Goal: Task Accomplishment & Management: Manage account settings

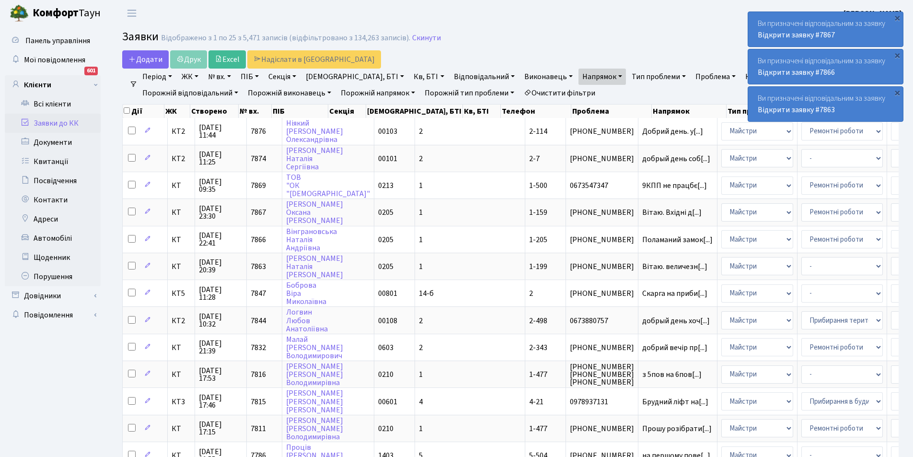
select select "25"
click at [410, 72] on link "Кв, БТІ" at bounding box center [429, 77] width 38 height 16
click at [410, 89] on input "text" at bounding box center [438, 95] width 56 height 18
type input "2-343"
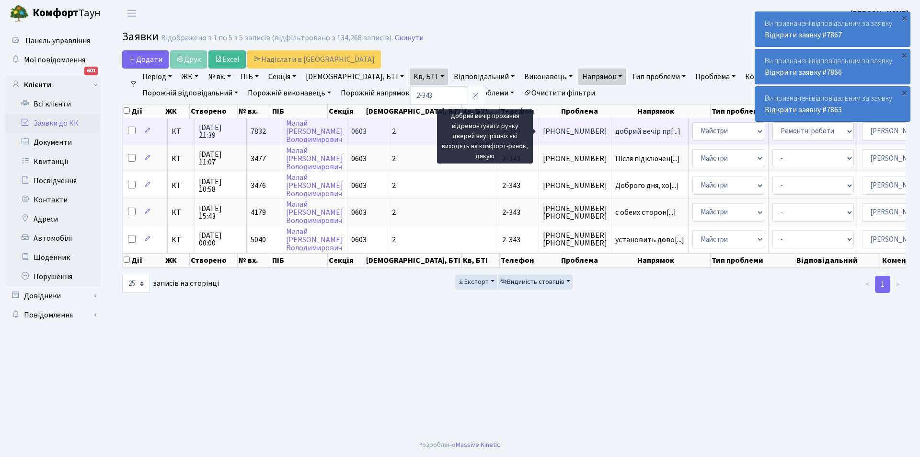
click at [615, 128] on span "добрий вечір пр[...]" at bounding box center [647, 131] width 65 height 11
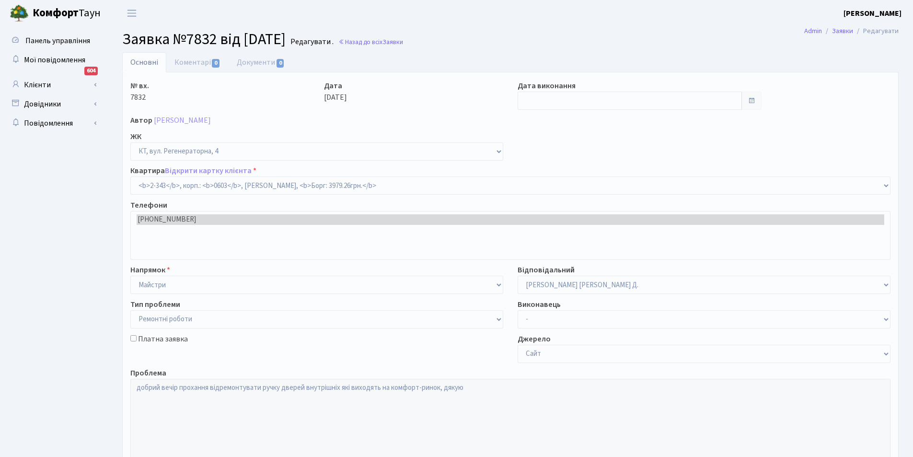
select select "1357"
select select "62"
click at [199, 56] on link "Коментарі 0" at bounding box center [197, 62] width 62 height 20
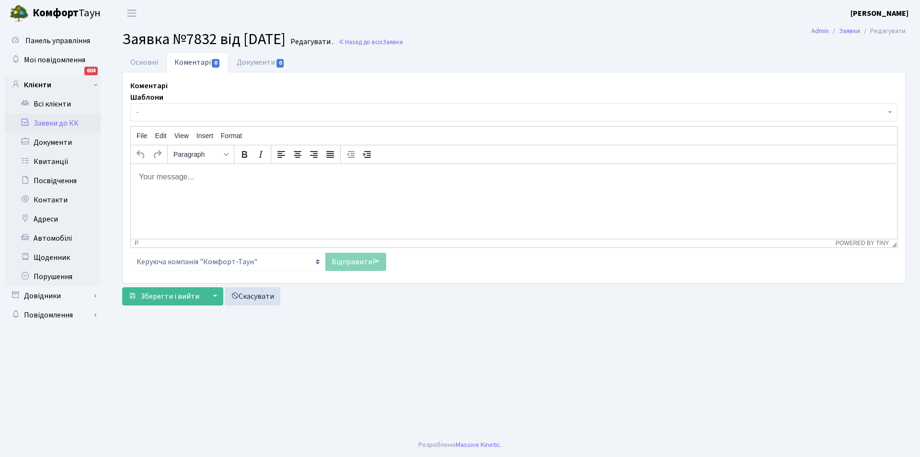
click at [246, 178] on p "Rich Text Area. Press ALT-0 for help." at bounding box center [513, 176] width 751 height 11
click at [347, 262] on link "Відправити" at bounding box center [355, 261] width 61 height 18
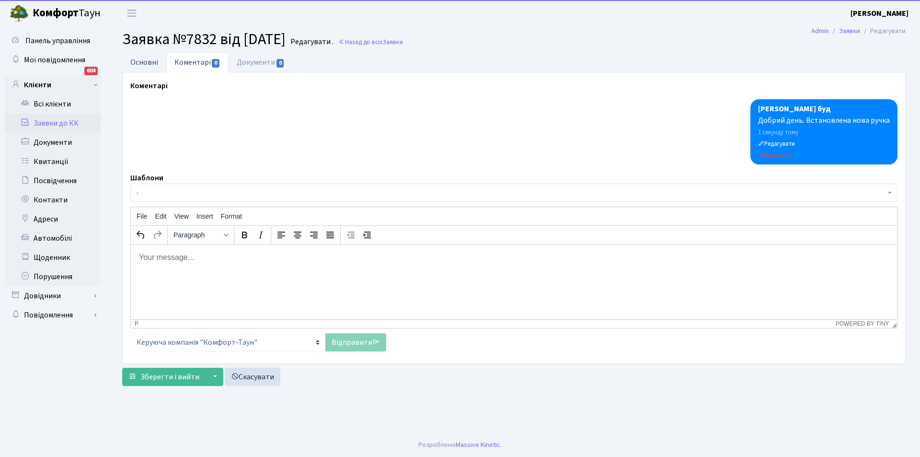
click at [155, 65] on link "Основні" at bounding box center [144, 62] width 44 height 20
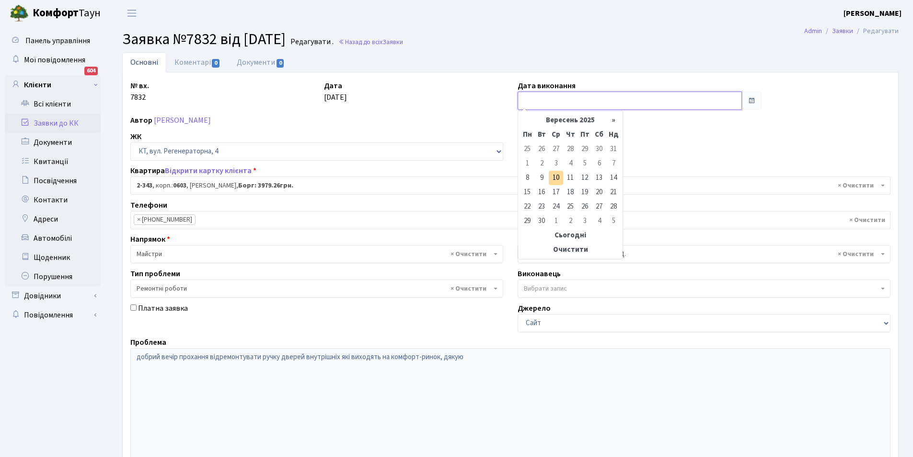
click at [545, 106] on input "text" at bounding box center [629, 101] width 224 height 18
click at [554, 180] on td "10" at bounding box center [556, 178] width 14 height 14
type input "10.09.2025"
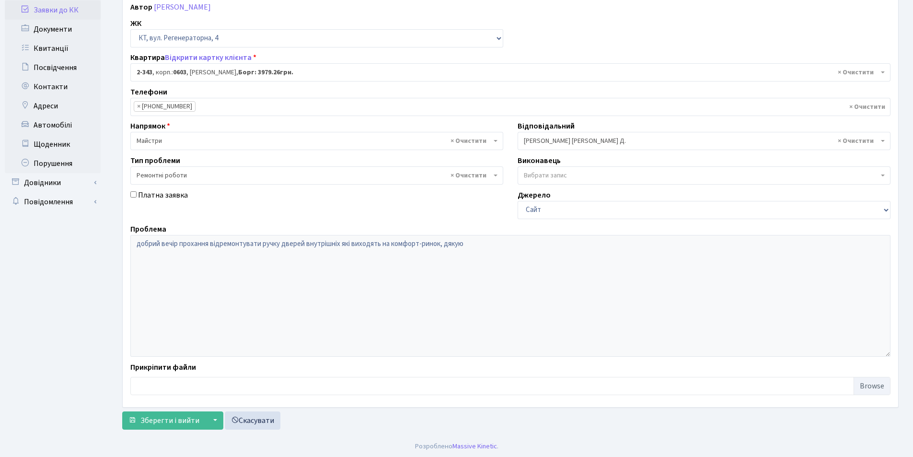
scroll to position [114, 0]
click at [186, 415] on span "Зберегти і вийти" at bounding box center [169, 418] width 59 height 11
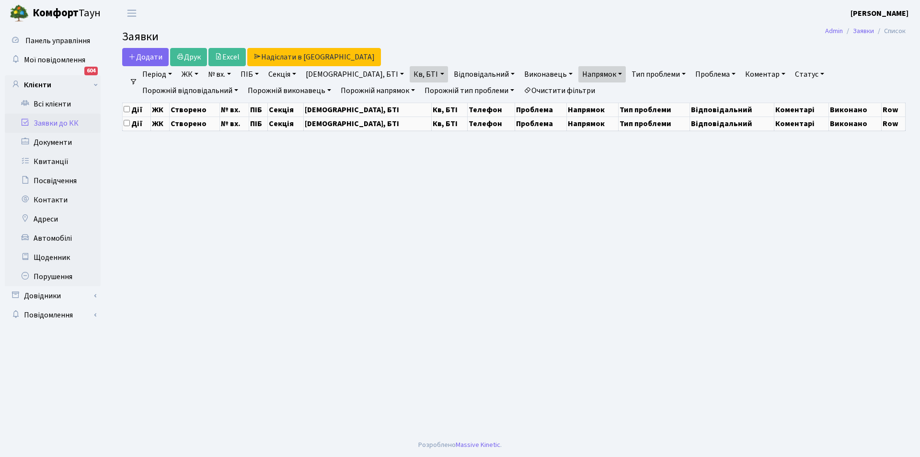
select select "25"
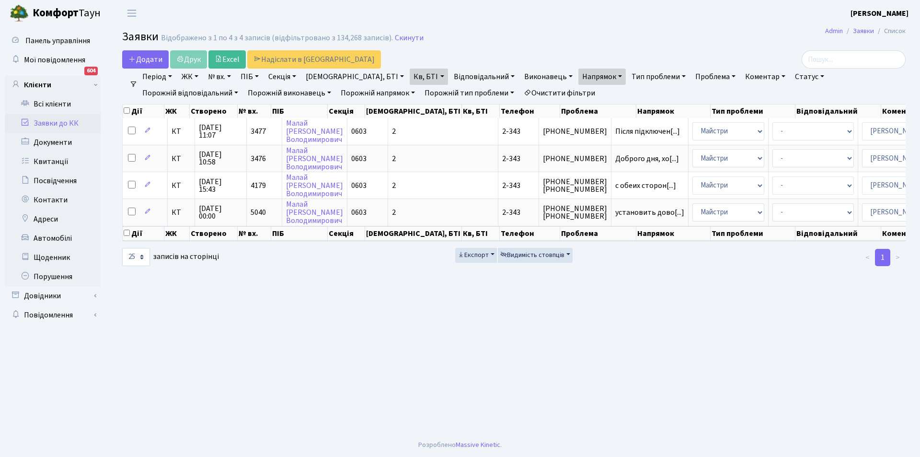
click at [520, 92] on link "Очистити фільтри" at bounding box center [559, 93] width 79 height 16
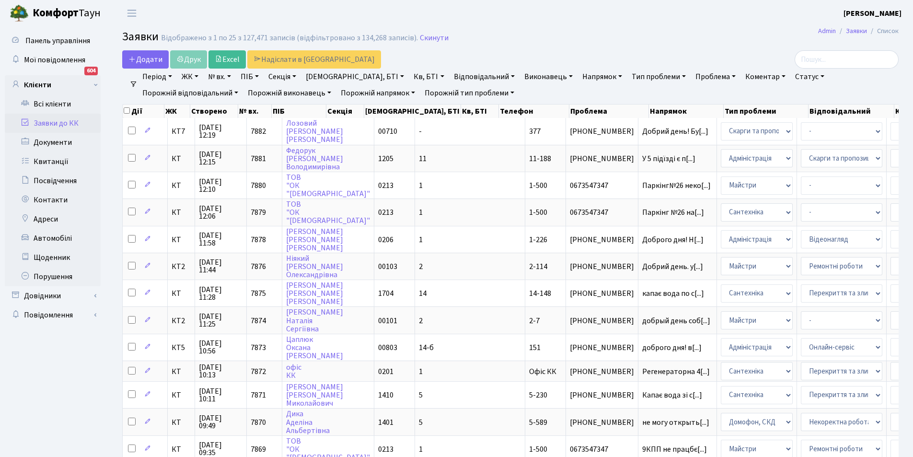
click at [410, 76] on link "Кв, БТІ" at bounding box center [429, 77] width 38 height 16
click at [410, 95] on input "text" at bounding box center [438, 95] width 56 height 18
type input "7-222"
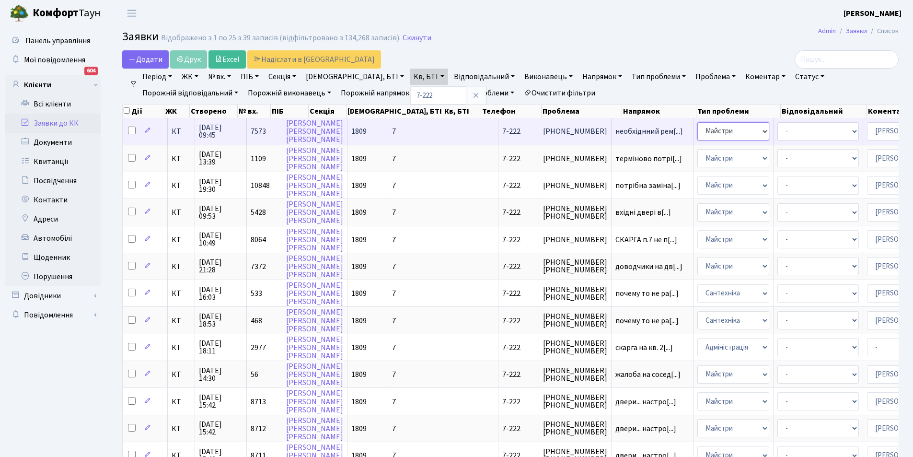
click at [697, 133] on select "- Адміністрація Домофон, СКД Ліфт Майстри Сантехніка Економічний відділ Електри…" at bounding box center [733, 131] width 72 height 18
select select "3"
click at [867, 131] on select "- Адміністратор ЖК КТ Вижул В. В. Гордієнко Н.В. Дядюшкін Д.Ю. Кипчук Т. А. Кла…" at bounding box center [907, 131] width 81 height 18
select select "22"
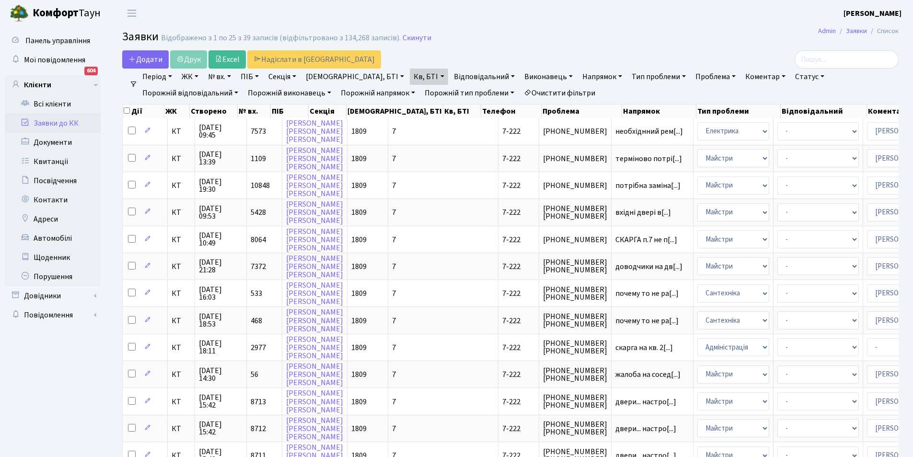
click at [41, 124] on link "Заявки до КК" at bounding box center [53, 123] width 96 height 19
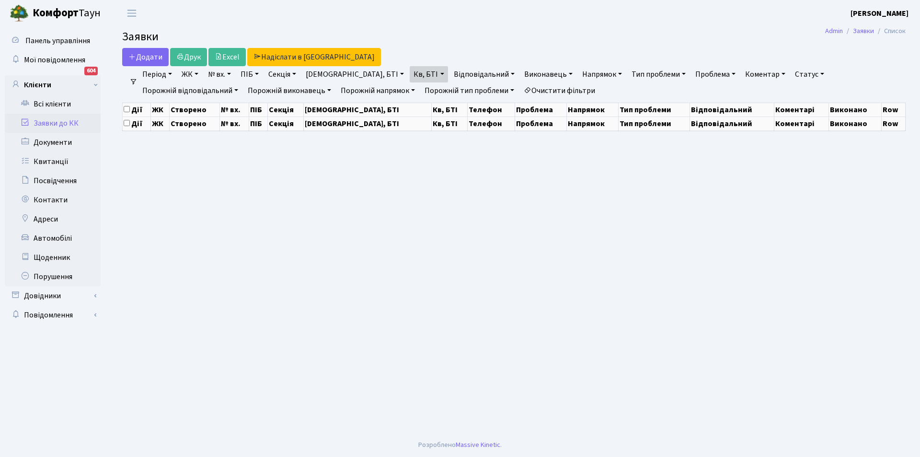
select select "25"
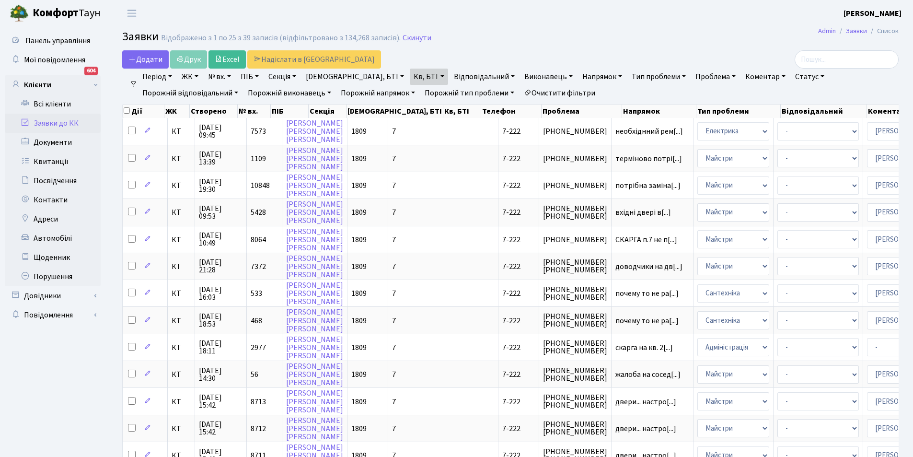
click at [59, 117] on link "Заявки до КК" at bounding box center [53, 123] width 96 height 19
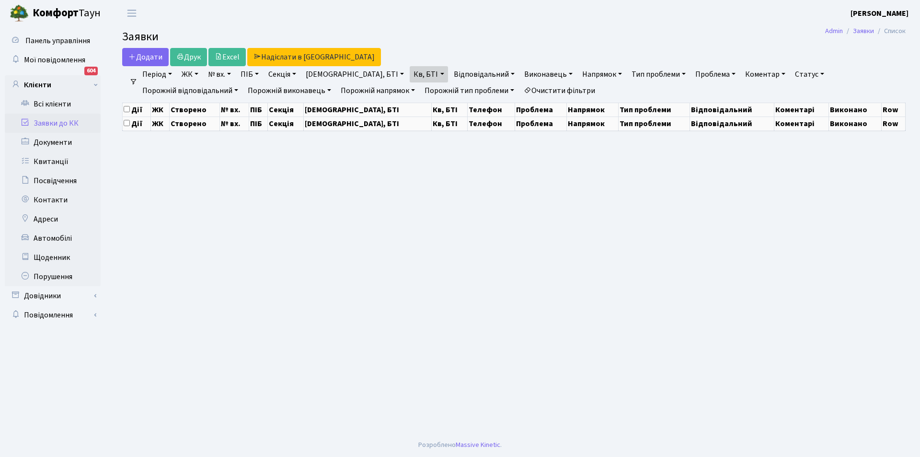
select select "25"
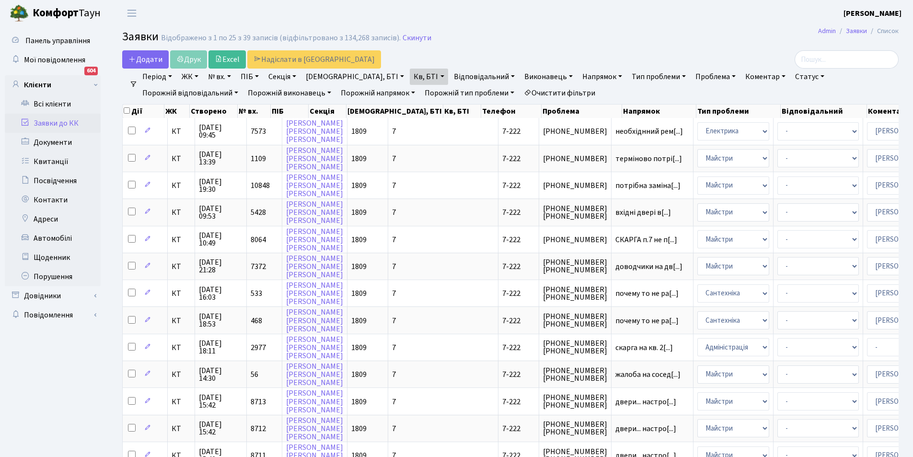
click at [520, 88] on link "Очистити фільтри" at bounding box center [559, 93] width 79 height 16
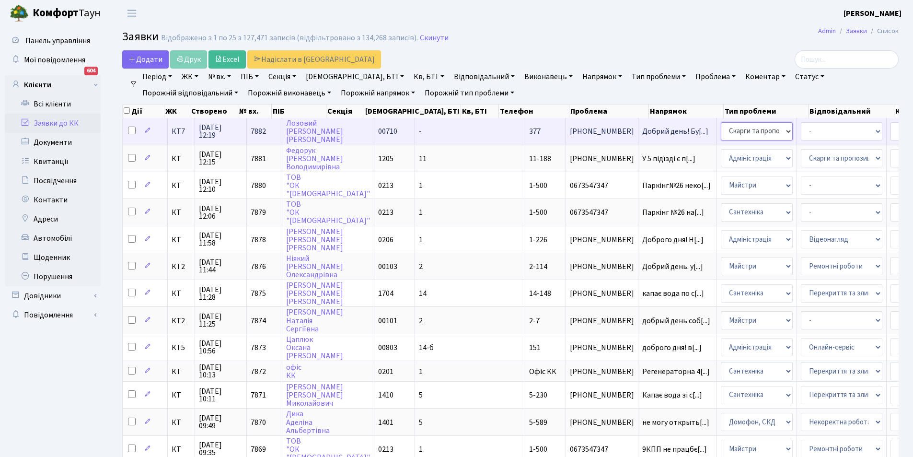
click at [721, 133] on select "- Адміністрація Домофон, СКД Ліфт Майстри Сантехніка Економічний відділ Електри…" at bounding box center [757, 131] width 72 height 18
select select "1"
click at [890, 134] on select "- Адміністратор ЖК КТ Вижул В. В. Гордієнко Н.В. Дядюшкін Д.Ю. Кипчук Т. А. Кла…" at bounding box center [930, 131] width 81 height 18
select select "18"
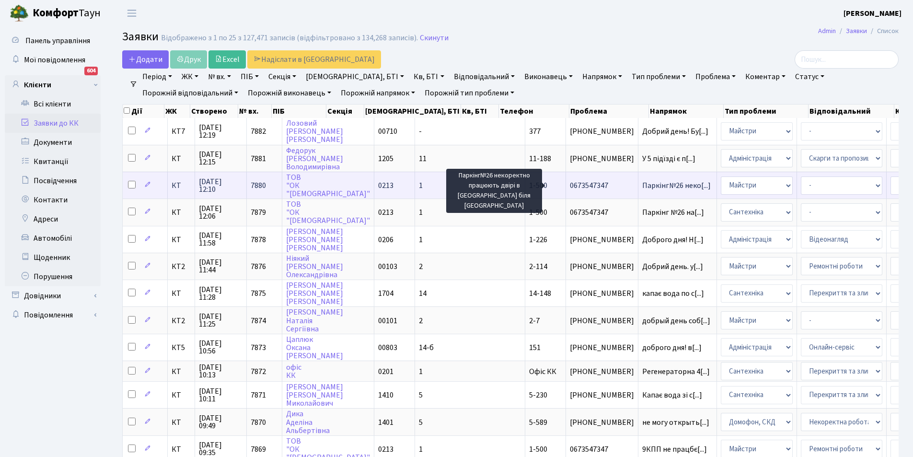
click at [642, 182] on span "Паркінг№26 неко[...]" at bounding box center [676, 185] width 69 height 11
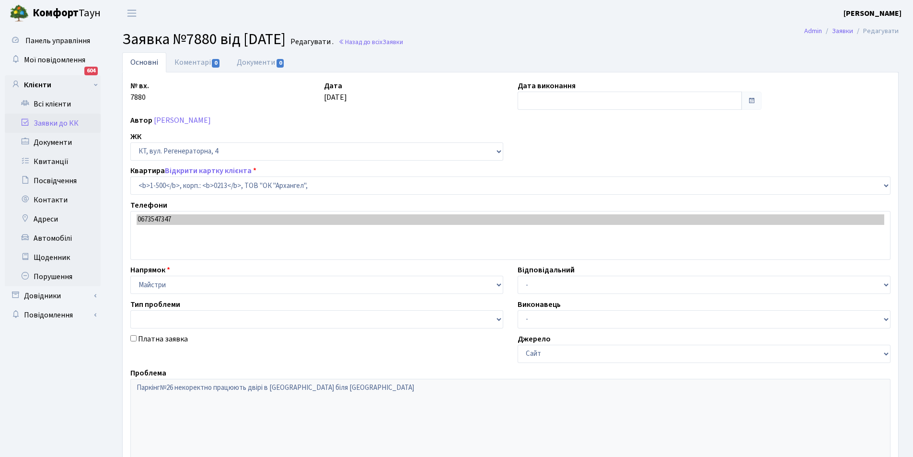
select select "16285"
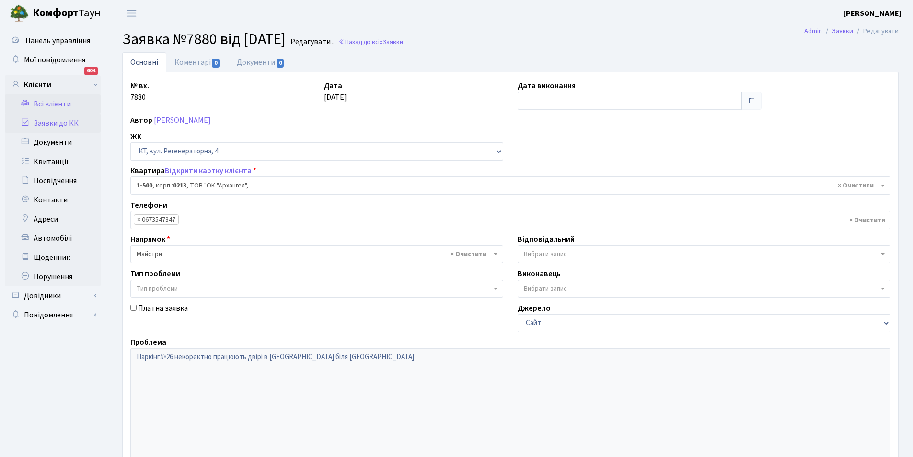
click at [63, 98] on link "Всі клієнти" at bounding box center [53, 103] width 96 height 19
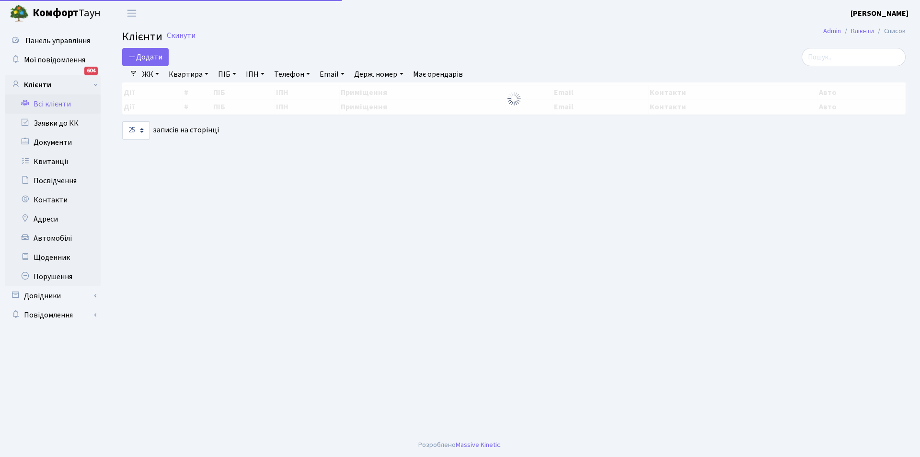
select select "25"
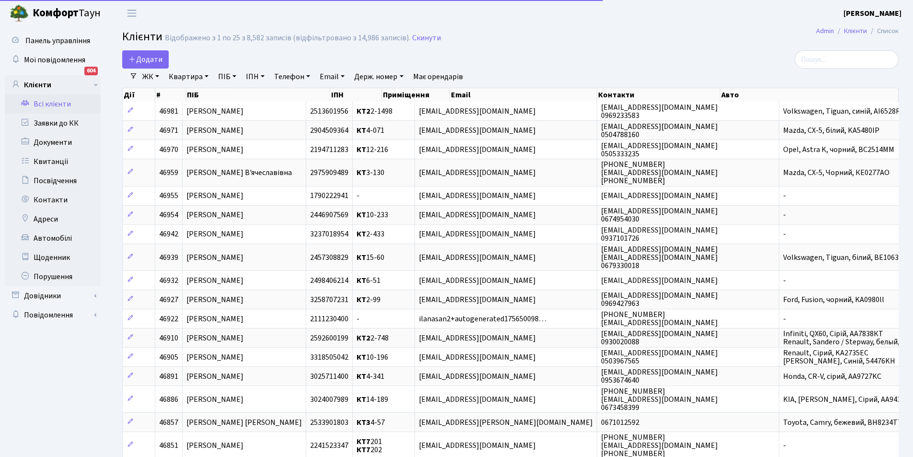
click at [62, 103] on link "Всі клієнти" at bounding box center [53, 103] width 96 height 19
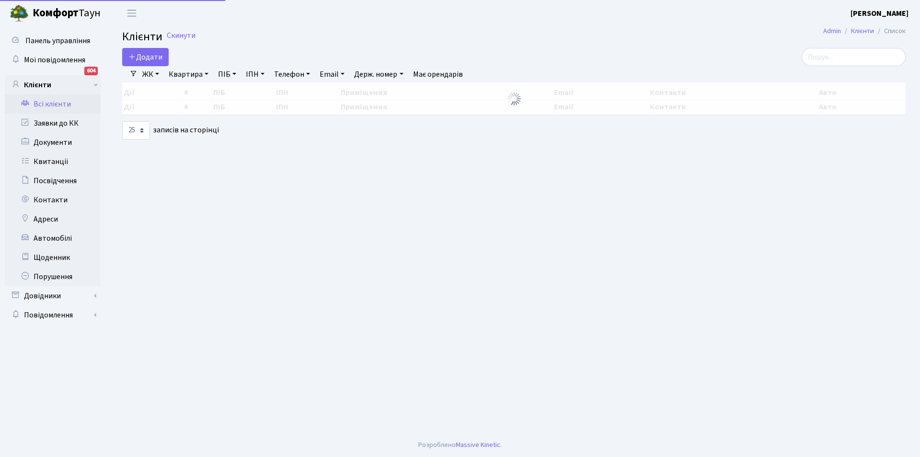
select select "25"
click at [59, 126] on link "Заявки до КК" at bounding box center [53, 123] width 96 height 19
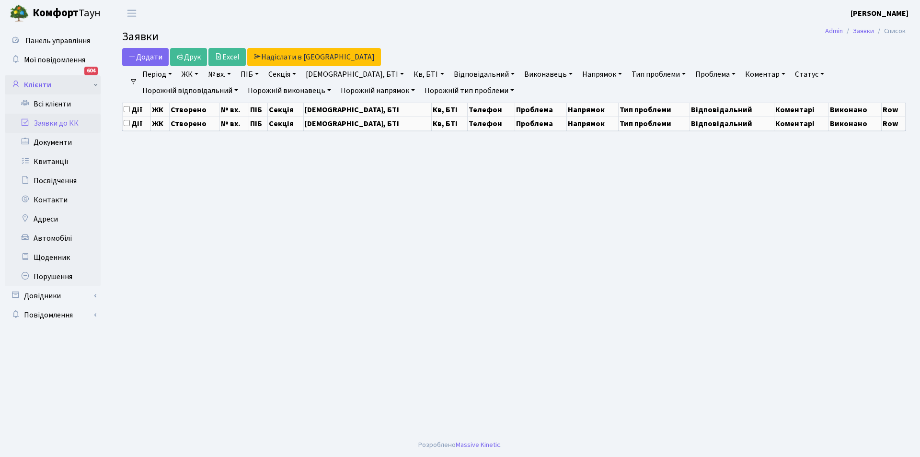
select select "25"
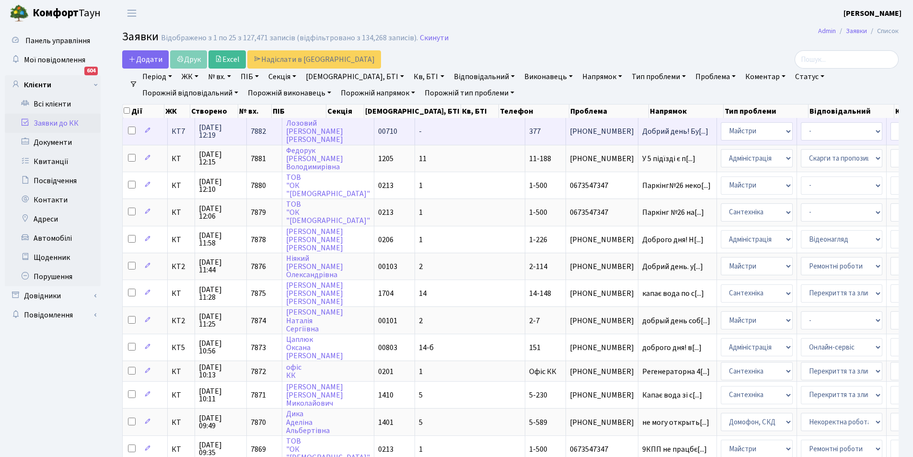
click at [638, 136] on td "Добрий день! Бу[...]" at bounding box center [677, 131] width 79 height 26
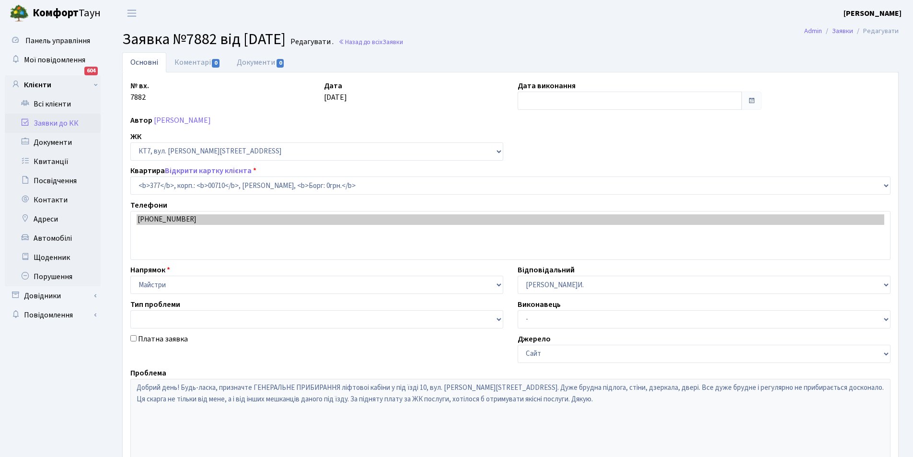
select select "18915"
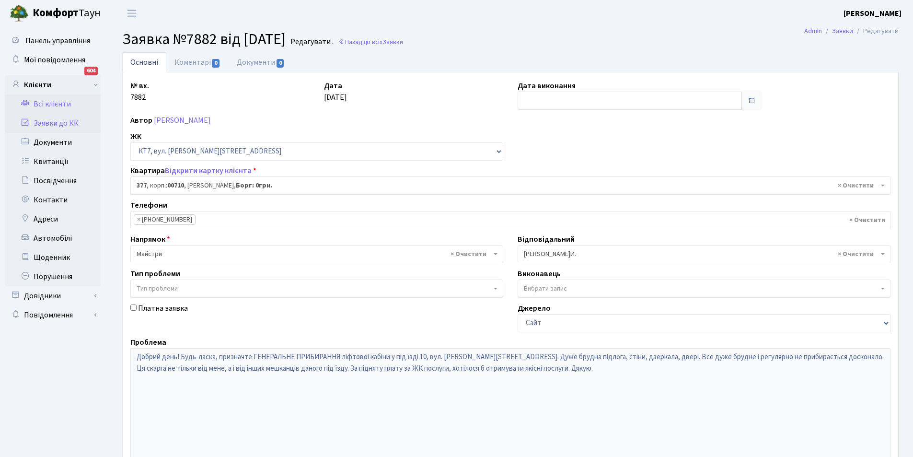
click at [62, 105] on link "Всі клієнти" at bounding box center [53, 103] width 96 height 19
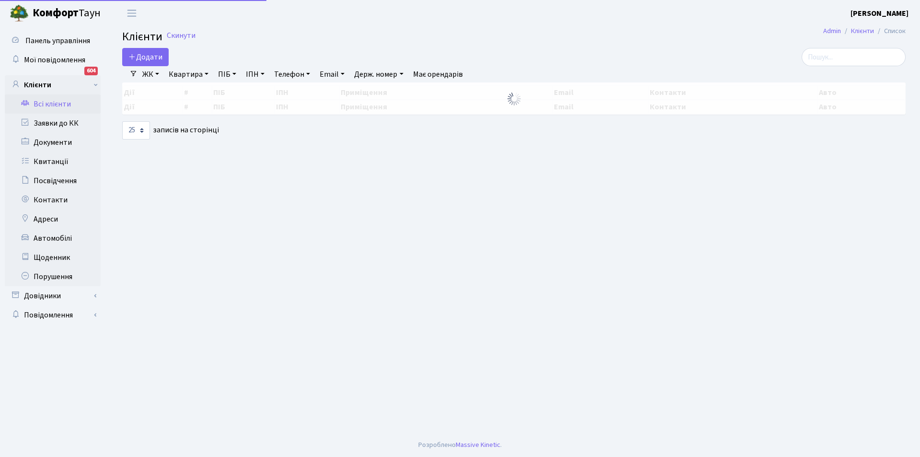
select select "25"
